Goal: Book appointment/travel/reservation

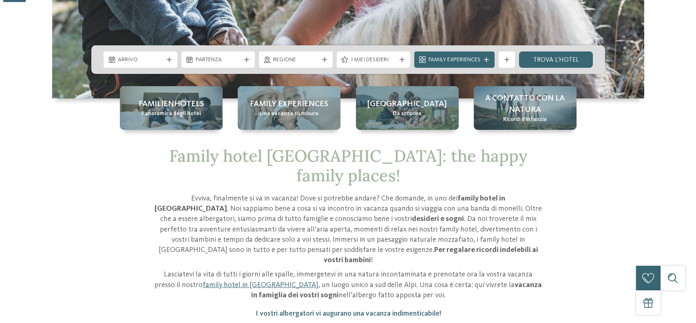
scroll to position [245, 0]
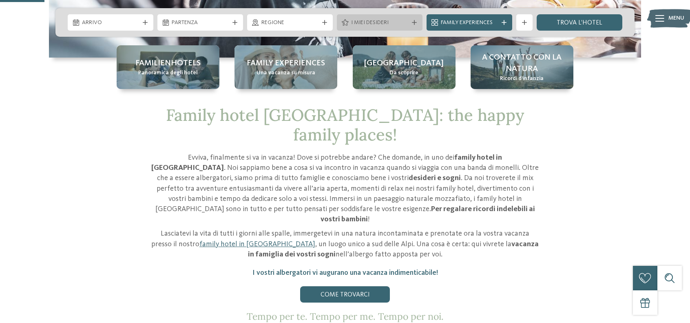
click at [413, 21] on icon at bounding box center [414, 22] width 5 height 5
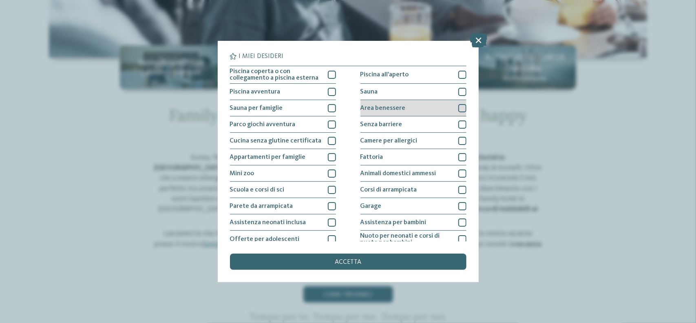
scroll to position [41, 0]
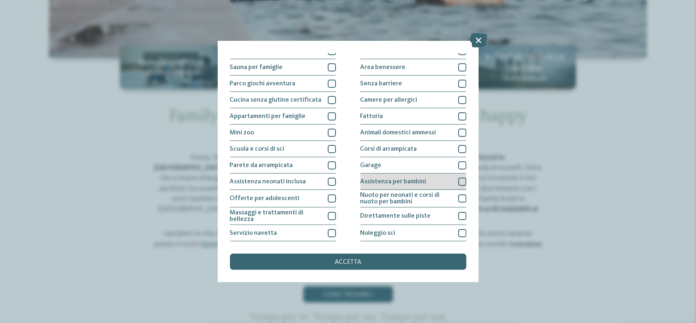
click at [391, 182] on span "Assistenza per bambini" at bounding box center [394, 181] width 66 height 7
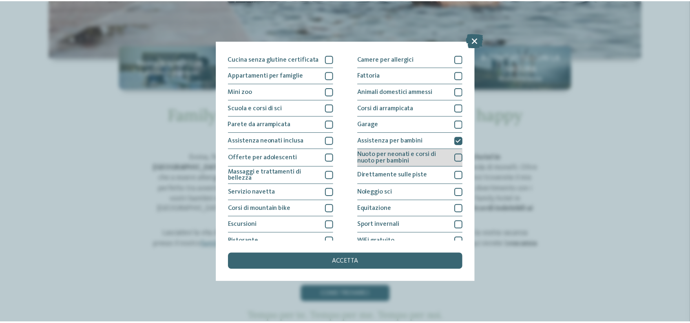
scroll to position [105, 0]
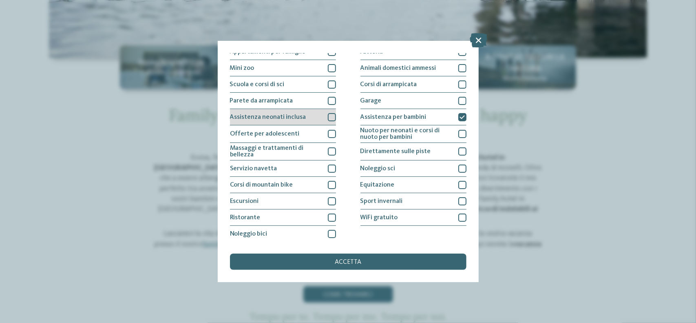
click at [311, 122] on div "Assistenza neonati inclusa" at bounding box center [283, 117] width 106 height 16
click at [356, 261] on span "accetta" at bounding box center [348, 262] width 27 height 7
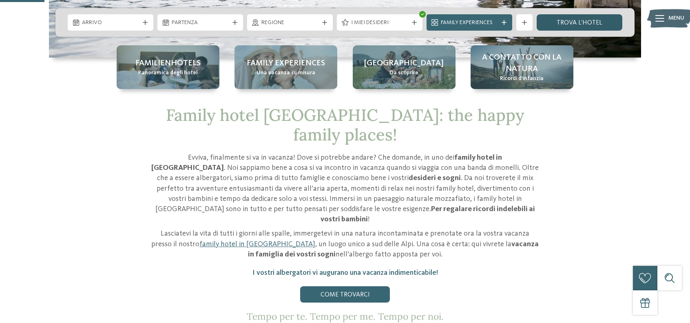
click at [565, 20] on link "trova l’hotel" at bounding box center [580, 22] width 86 height 16
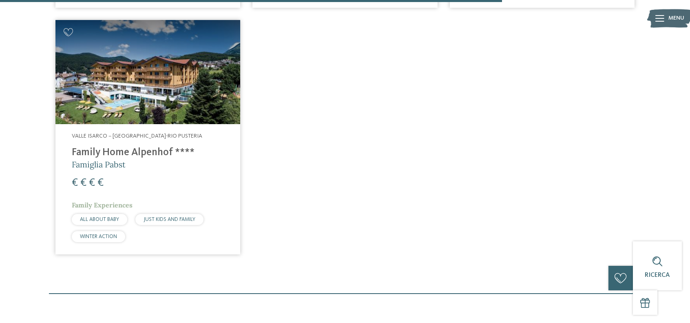
scroll to position [1165, 0]
